Goal: Information Seeking & Learning: Learn about a topic

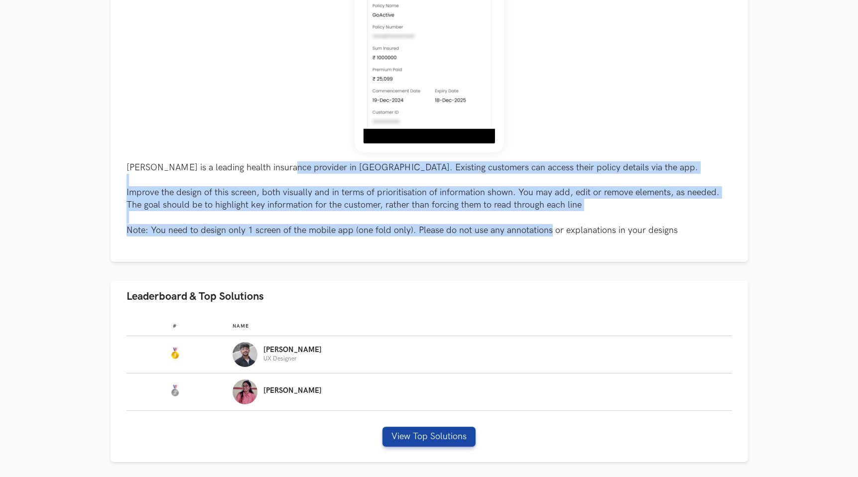
scroll to position [262, 0]
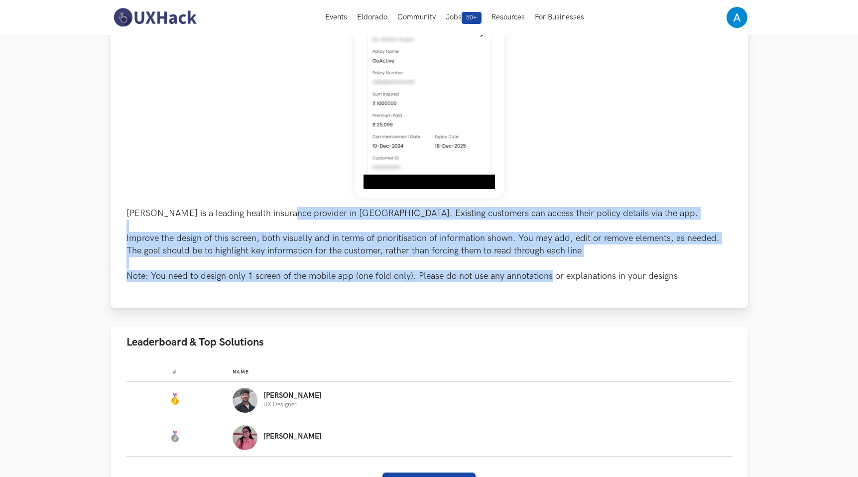
click at [467, 212] on p "[PERSON_NAME] is a leading health insurance provider in [GEOGRAPHIC_DATA]. Exis…" at bounding box center [428, 244] width 605 height 75
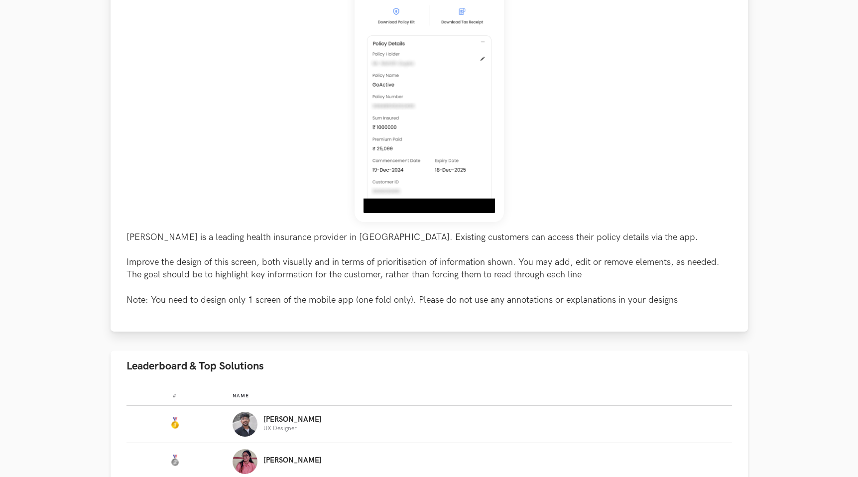
scroll to position [251, 0]
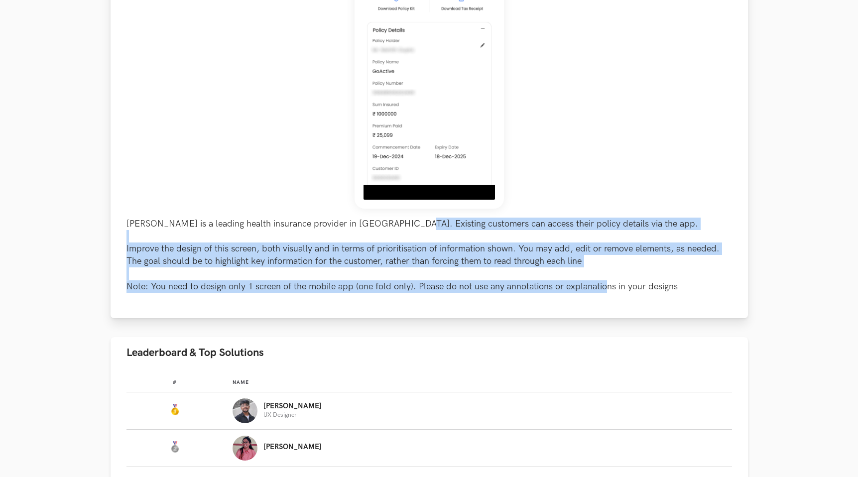
drag, startPoint x: 395, startPoint y: 223, endPoint x: 607, endPoint y: 286, distance: 220.7
click at [607, 286] on p "[PERSON_NAME] is a leading health insurance provider in [GEOGRAPHIC_DATA]. Exis…" at bounding box center [428, 255] width 605 height 75
click at [316, 243] on p "[PERSON_NAME] is a leading health insurance provider in [GEOGRAPHIC_DATA]. Exis…" at bounding box center [428, 255] width 605 height 75
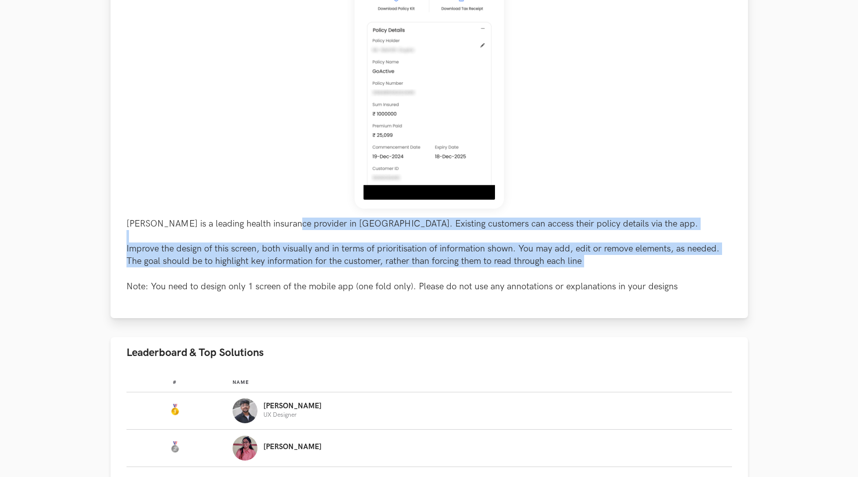
drag, startPoint x: 286, startPoint y: 222, endPoint x: 458, endPoint y: 276, distance: 180.1
click at [458, 276] on p "[PERSON_NAME] is a leading health insurance provider in [GEOGRAPHIC_DATA]. Exis…" at bounding box center [428, 255] width 605 height 75
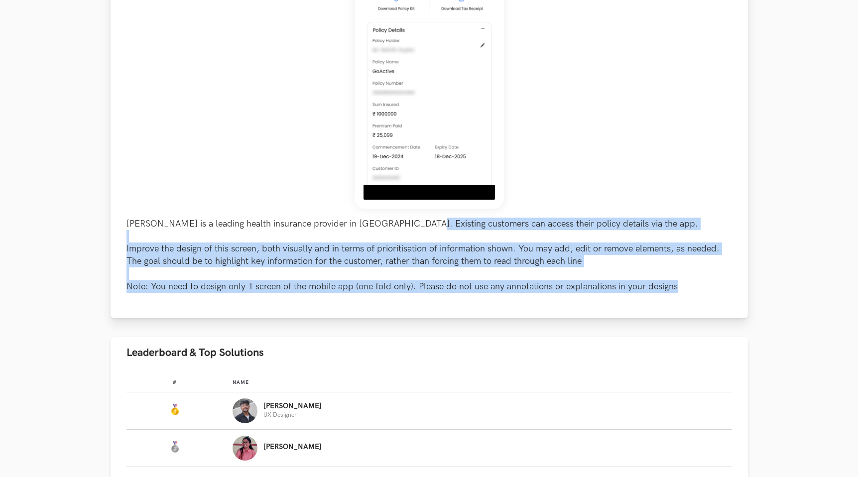
drag, startPoint x: 503, startPoint y: 295, endPoint x: 401, endPoint y: 229, distance: 121.0
click at [401, 229] on div "[PERSON_NAME] is a leading health insurance provider in [GEOGRAPHIC_DATA]. Exis…" at bounding box center [429, 106] width 637 height 423
click at [401, 229] on p "[PERSON_NAME] is a leading health insurance provider in [GEOGRAPHIC_DATA]. Exis…" at bounding box center [428, 255] width 605 height 75
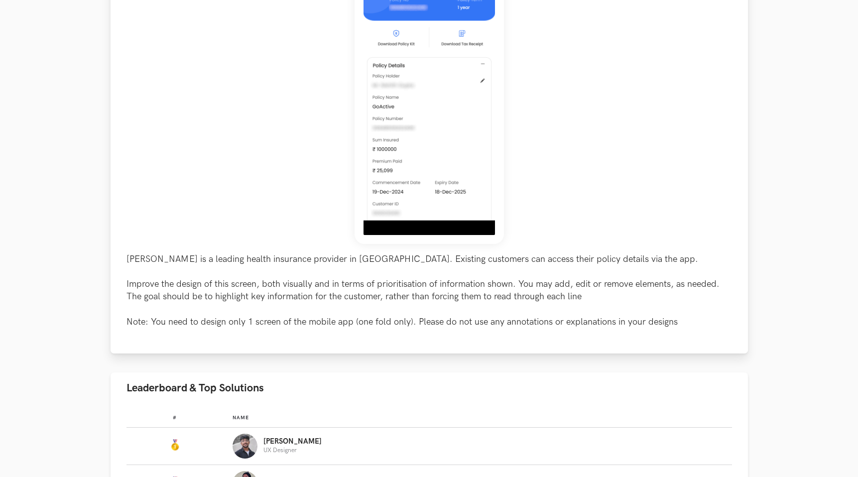
scroll to position [213, 0]
